Goal: Task Accomplishment & Management: Use online tool/utility

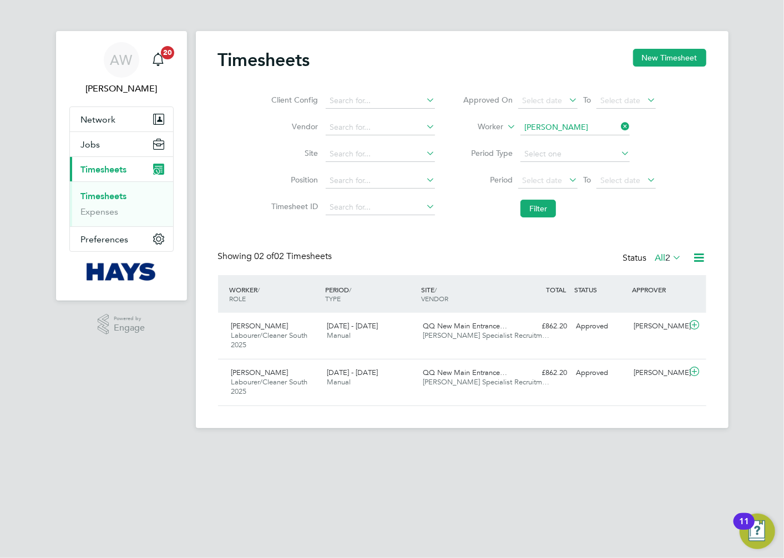
scroll to position [28, 97]
click at [619, 125] on icon at bounding box center [619, 127] width 0 height 16
click at [570, 125] on input at bounding box center [575, 128] width 109 height 16
click at [591, 140] on b "Jamson" at bounding box center [605, 142] width 28 height 9
type input "Carl Jamson"
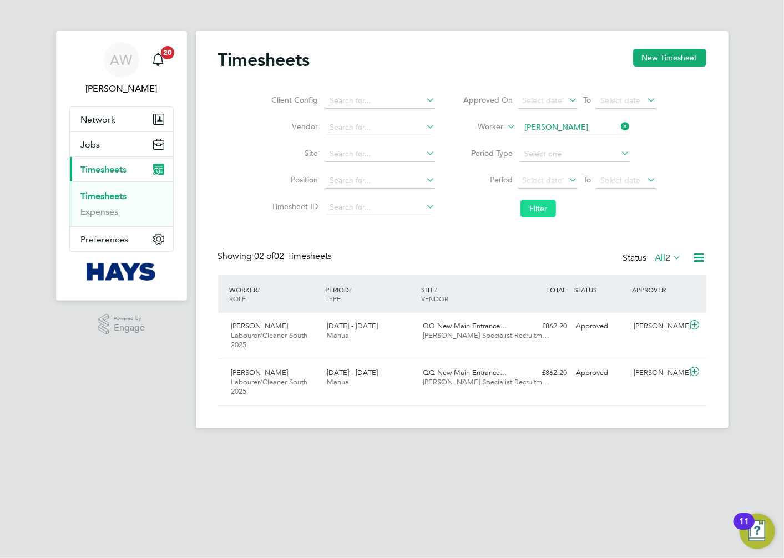
click at [542, 209] on button "Filter" at bounding box center [539, 209] width 36 height 18
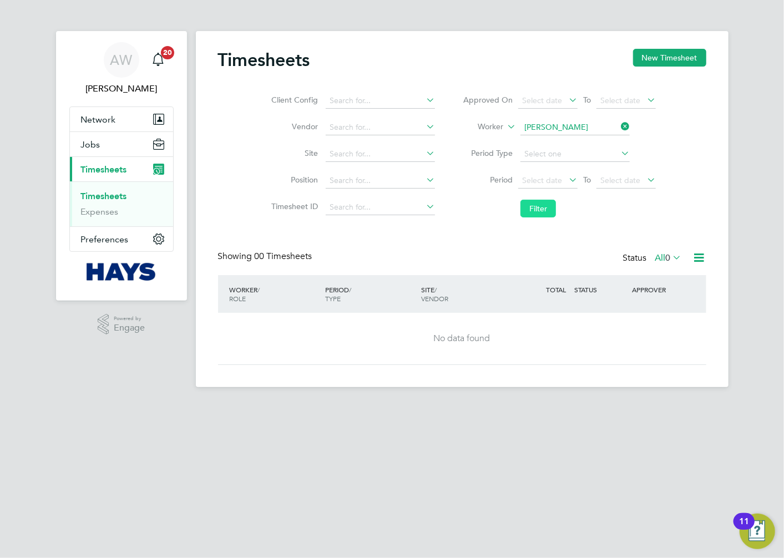
click at [542, 200] on button "Filter" at bounding box center [539, 209] width 36 height 18
click at [654, 61] on button "New Timesheet" at bounding box center [669, 58] width 73 height 18
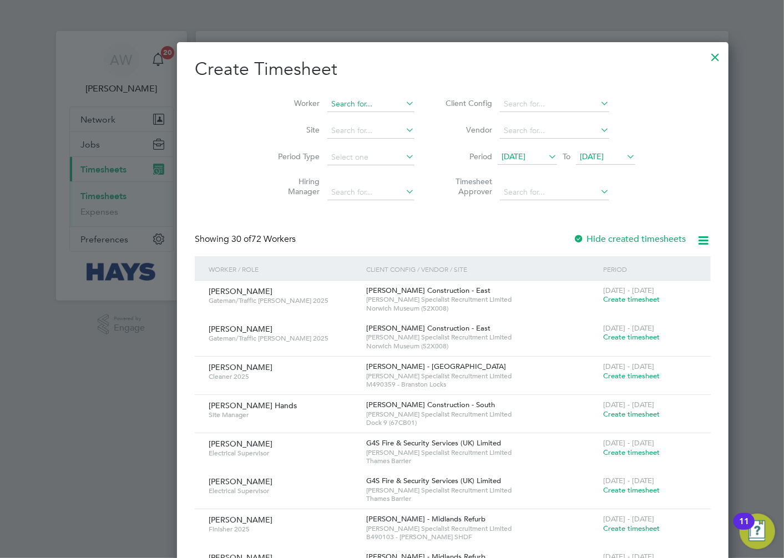
scroll to position [2423, 430]
click at [335, 104] on input at bounding box center [370, 105] width 87 height 16
click at [327, 113] on li "Carl Ja mson" at bounding box center [345, 119] width 159 height 15
type input "Carl Jamson"
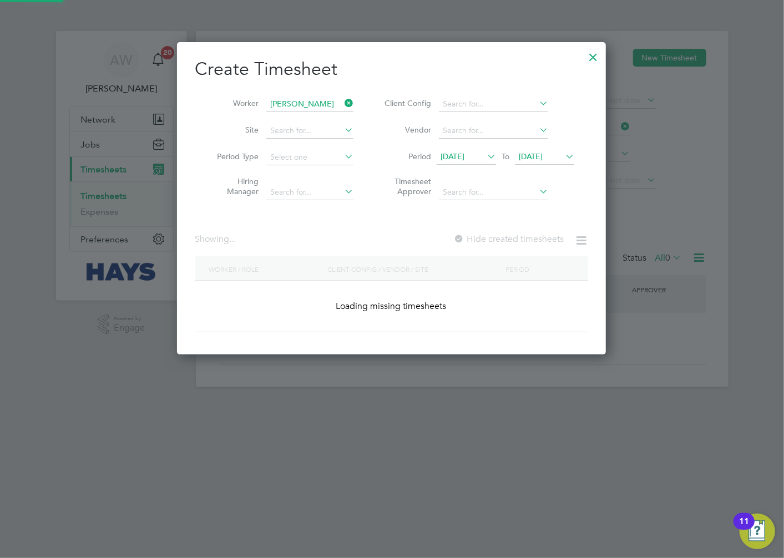
scroll to position [313, 430]
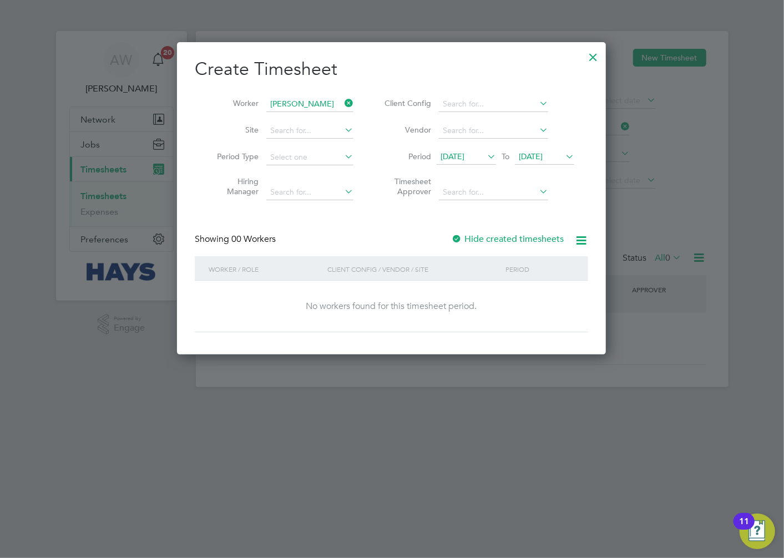
click at [551, 162] on span "20 Aug 2025" at bounding box center [544, 157] width 59 height 15
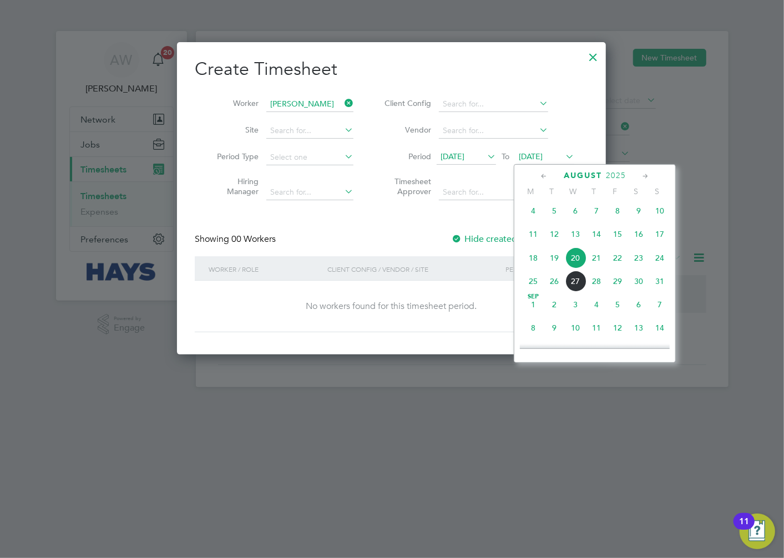
click at [488, 208] on div "Create Timesheet Worker Carl Jamson Site Period Type Hiring Manager Client Conf…" at bounding box center [392, 195] width 394 height 275
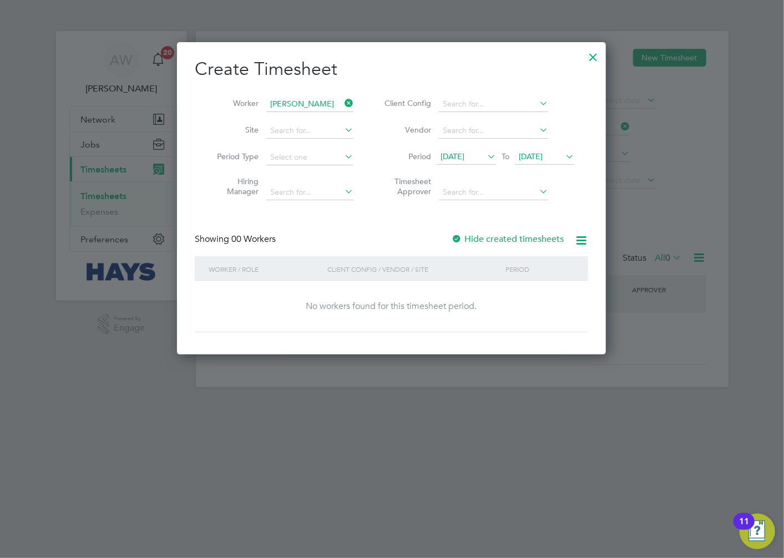
click at [453, 234] on div at bounding box center [456, 239] width 11 height 11
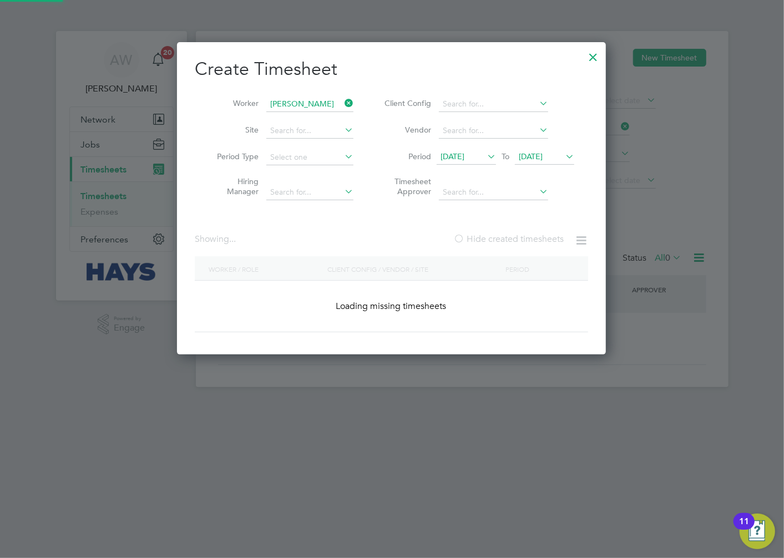
scroll to position [313, 430]
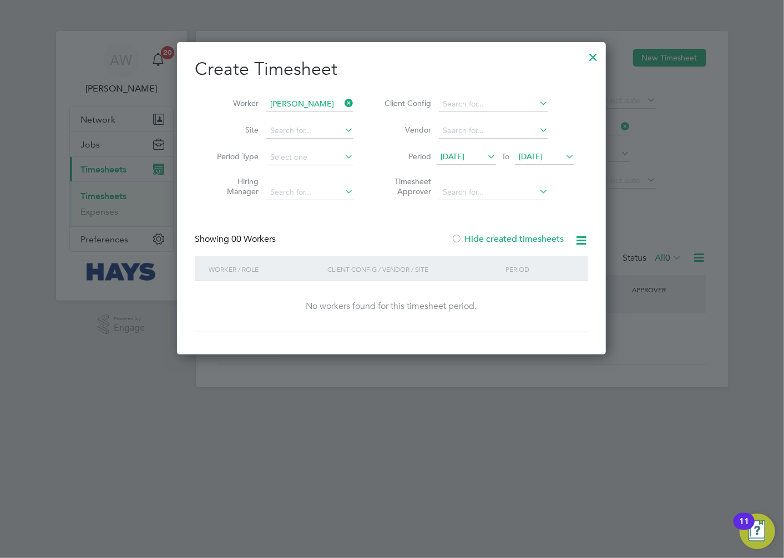
click at [543, 155] on span "20 Aug 2025" at bounding box center [531, 157] width 24 height 10
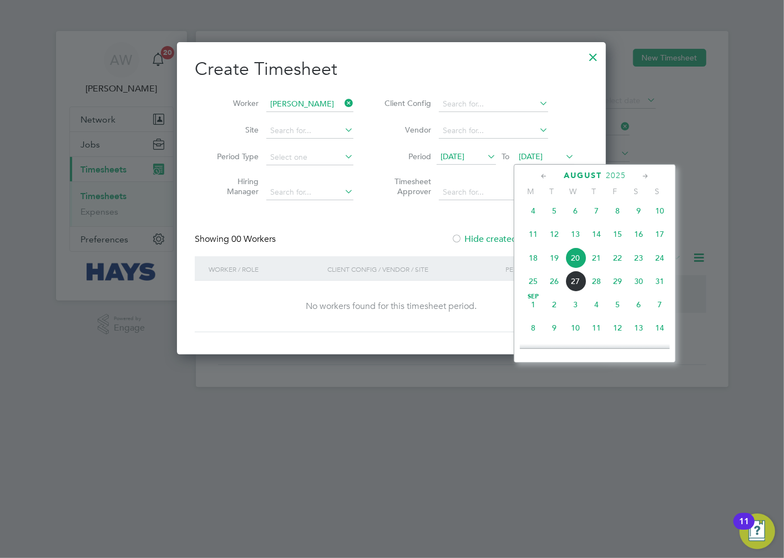
click at [621, 263] on span "22" at bounding box center [617, 258] width 21 height 21
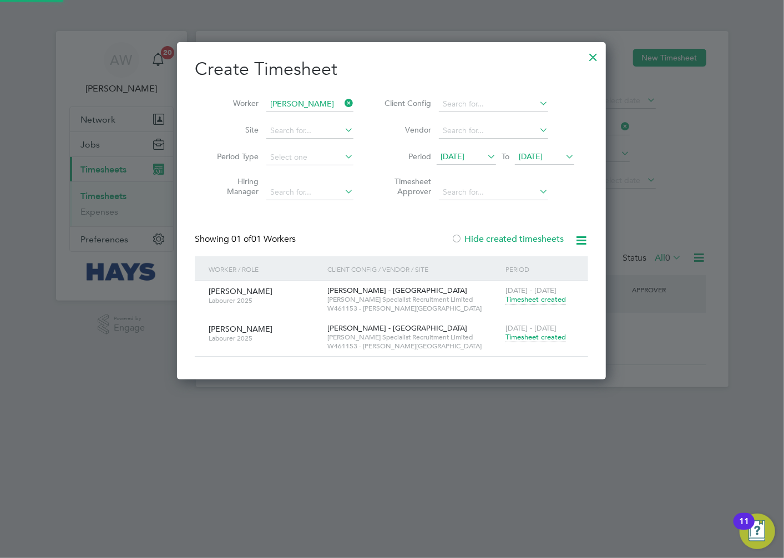
scroll to position [337, 430]
click at [523, 340] on span "Timesheet created" at bounding box center [536, 337] width 60 height 10
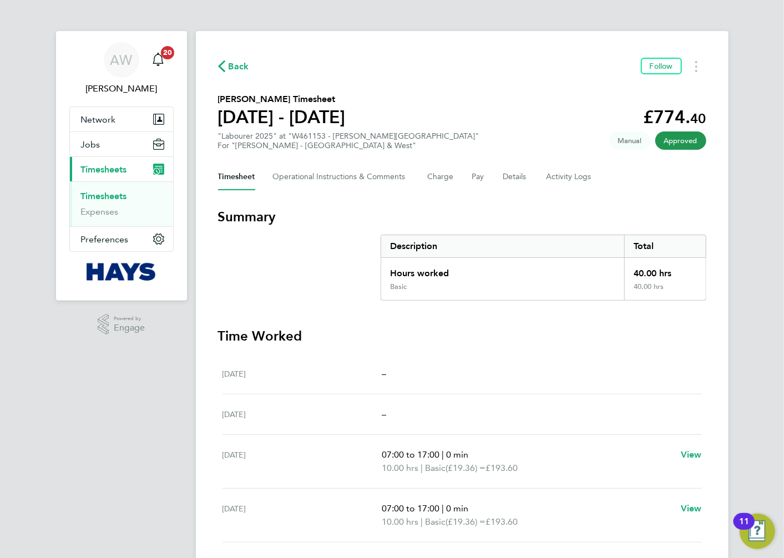
click at [566, 193] on div "Back Follow Carl Jamson's Timesheet 16 - 22 Aug 2025 £774. 40 "Labourer 2025" a…" at bounding box center [462, 354] width 533 height 646
click at [369, 170] on Comments-tab "Operational Instructions & Comments" at bounding box center [341, 177] width 137 height 27
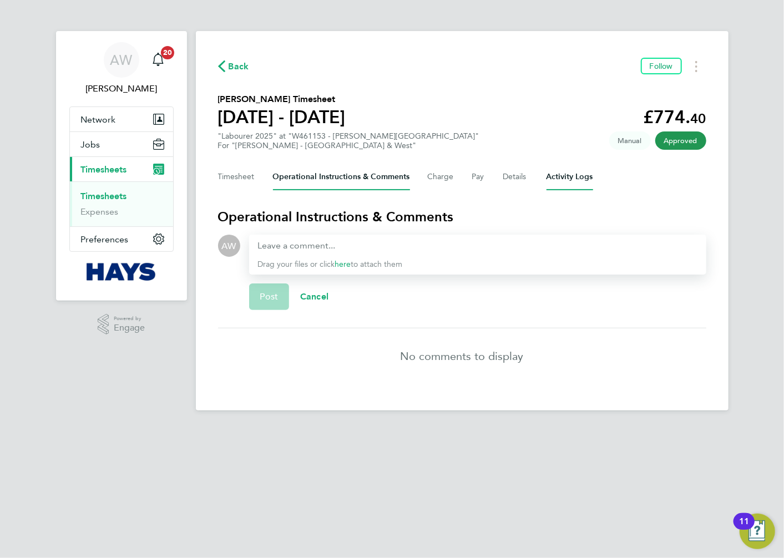
click at [586, 176] on Logs-tab "Activity Logs" at bounding box center [570, 177] width 47 height 27
